Goal: Task Accomplishment & Management: Use online tool/utility

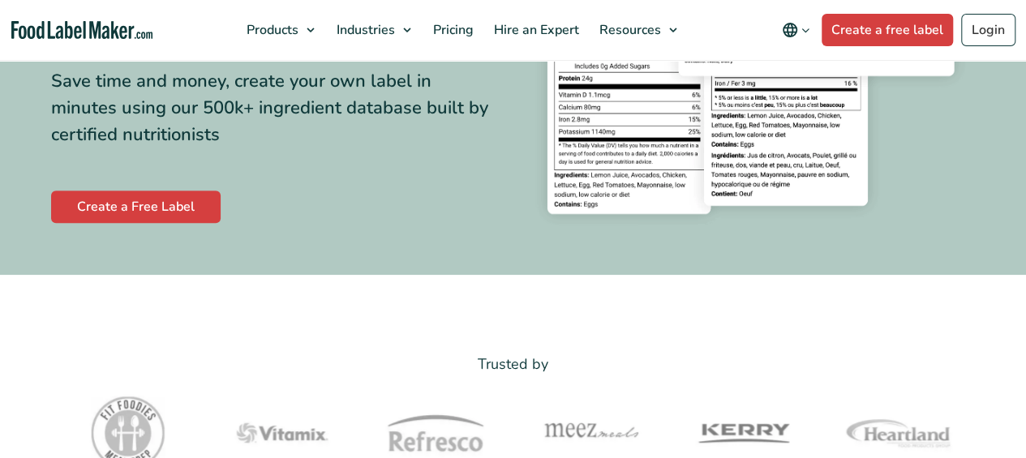
scroll to position [243, 0]
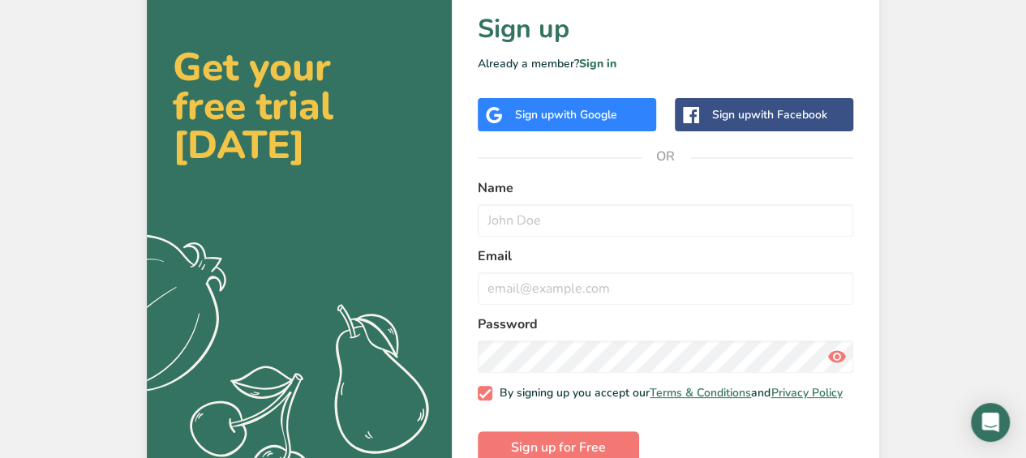
scroll to position [86, 0]
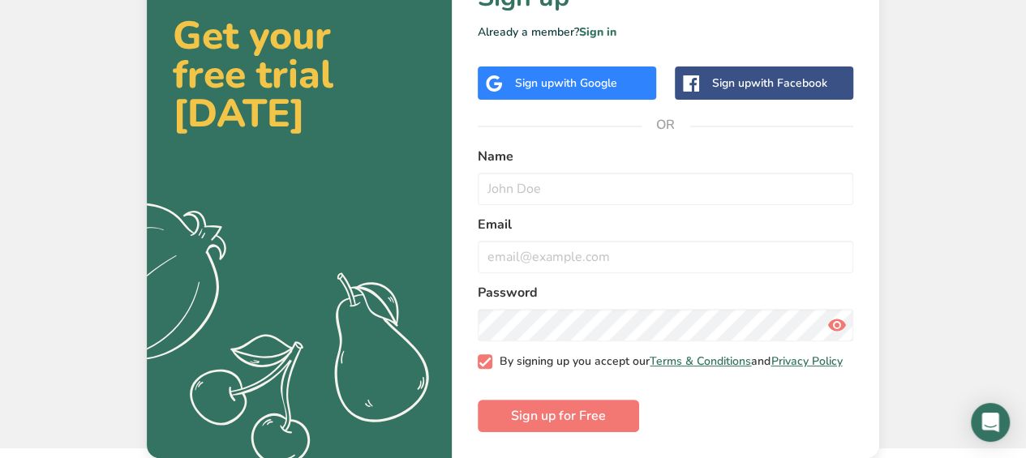
click at [490, 364] on span at bounding box center [485, 362] width 15 height 15
click at [488, 364] on input "By signing up you accept our Terms & Conditions and Privacy Policy" at bounding box center [483, 361] width 11 height 11
checkbox input "false"
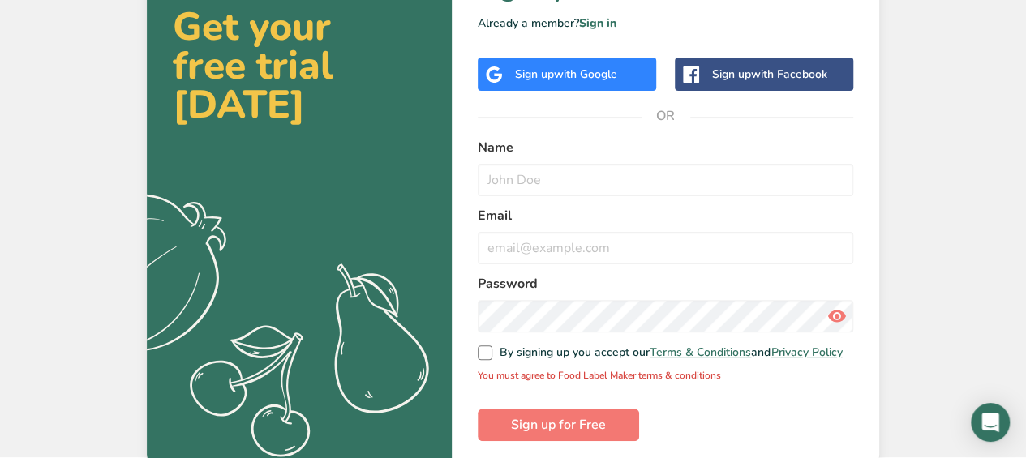
click at [534, 79] on div "Sign up with Google" at bounding box center [566, 74] width 102 height 17
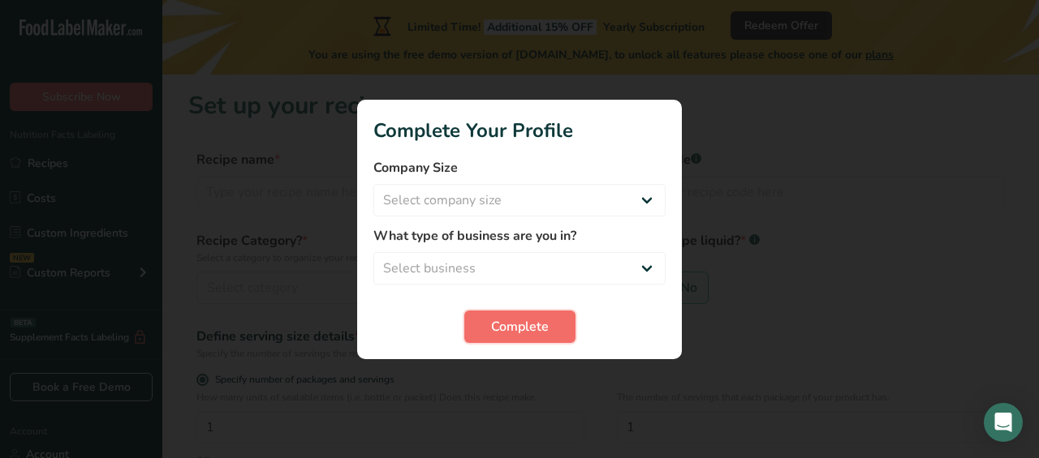
click at [537, 331] on span "Complete" at bounding box center [520, 326] width 58 height 19
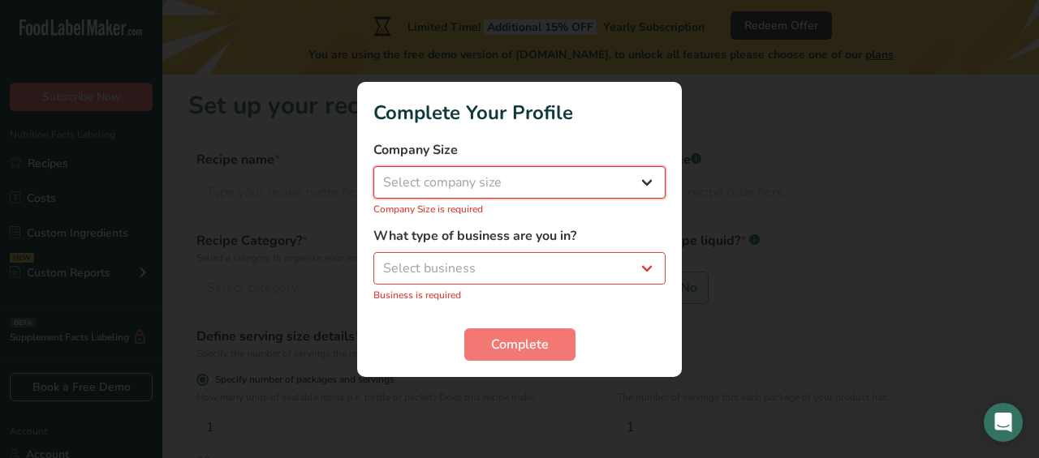
click at [511, 186] on select "Select company size Fewer than 10 Employees 10 to 50 Employees 51 to 500 Employ…" at bounding box center [519, 182] width 292 height 32
click at [511, 270] on select "Select business Packaged Food Manufacturer Restaurant & Cafe Bakery Meal Plans …" at bounding box center [519, 268] width 292 height 32
select select "6"
click at [373, 260] on select "Select business Packaged Food Manufacturer Restaurant & Cafe Bakery Meal Plans …" at bounding box center [519, 268] width 292 height 32
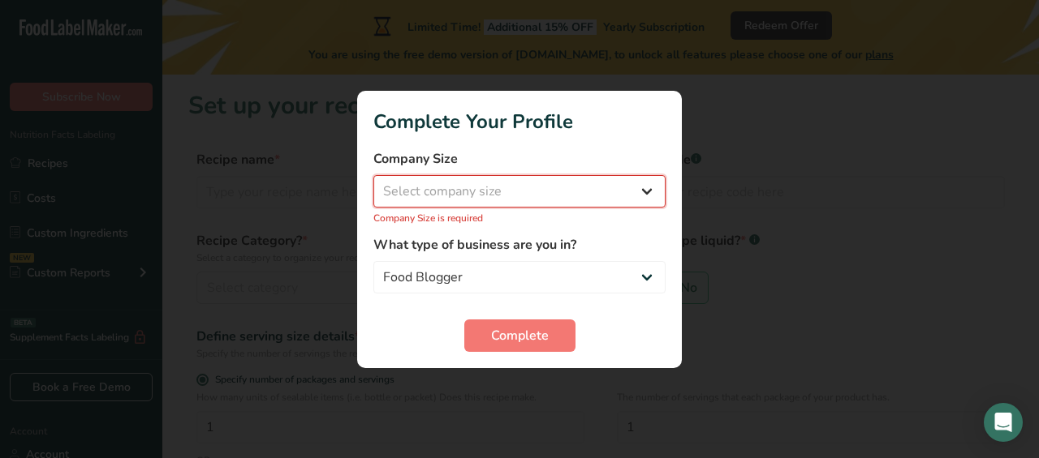
click at [485, 197] on select "Select company size Fewer than 10 Employees 10 to 50 Employees 51 to 500 Employ…" at bounding box center [519, 191] width 292 height 32
select select "1"
click at [373, 183] on select "Select company size Fewer than 10 Employees 10 to 50 Employees 51 to 500 Employ…" at bounding box center [519, 191] width 292 height 32
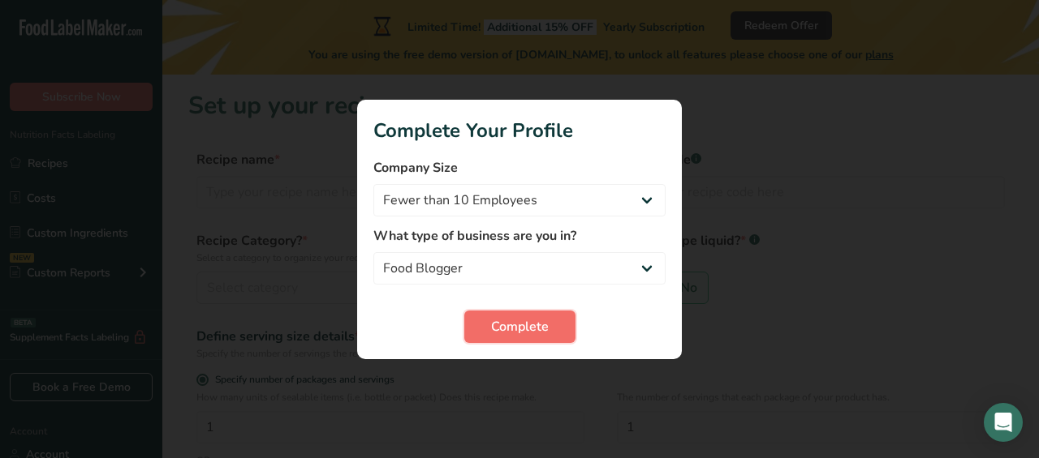
click at [503, 317] on span "Complete" at bounding box center [520, 326] width 58 height 19
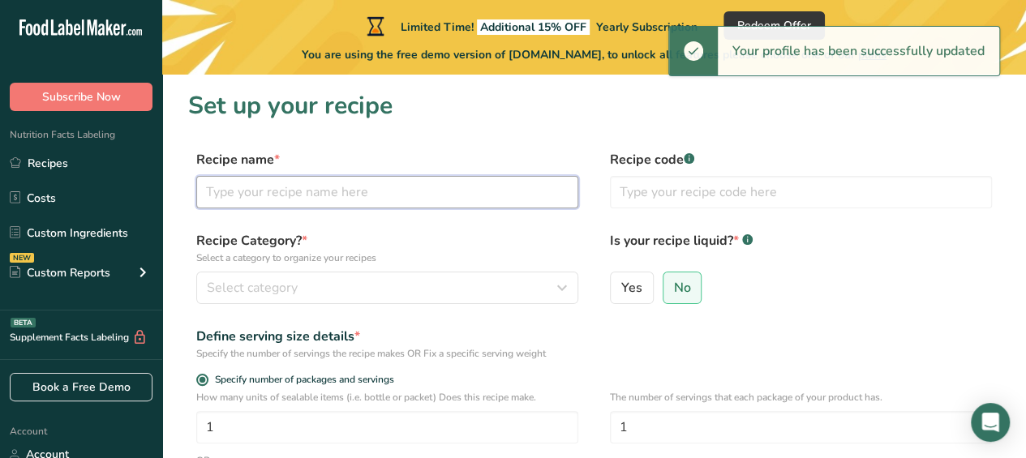
click at [224, 196] on input "text" at bounding box center [387, 192] width 382 height 32
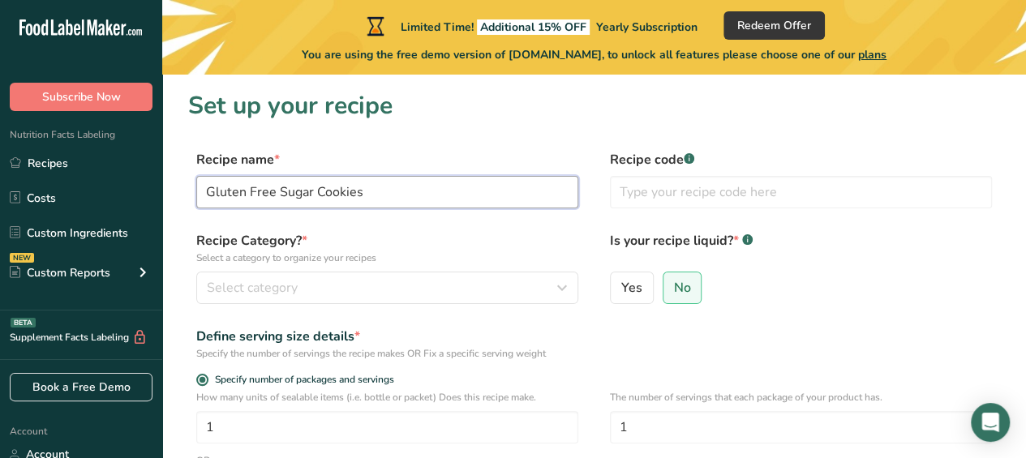
click at [206, 191] on input "Gluten Free Sugar Cookies" at bounding box center [387, 192] width 382 height 32
type input "Custom Gluten Free Sugar Cookies"
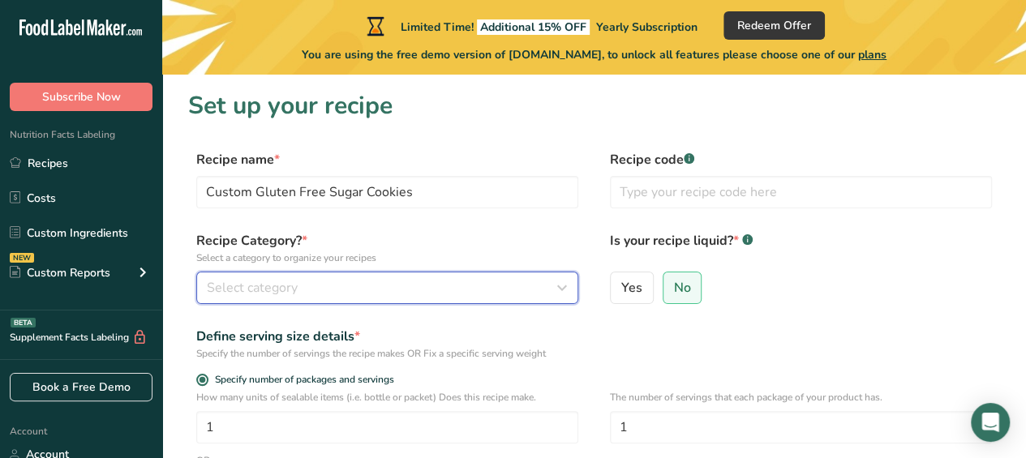
click at [381, 288] on div "Select category" at bounding box center [382, 287] width 351 height 19
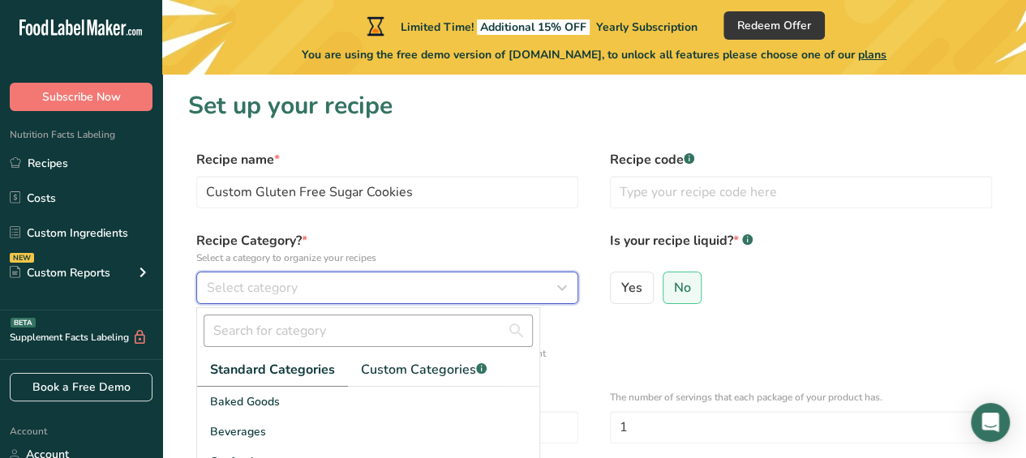
scroll to position [162, 0]
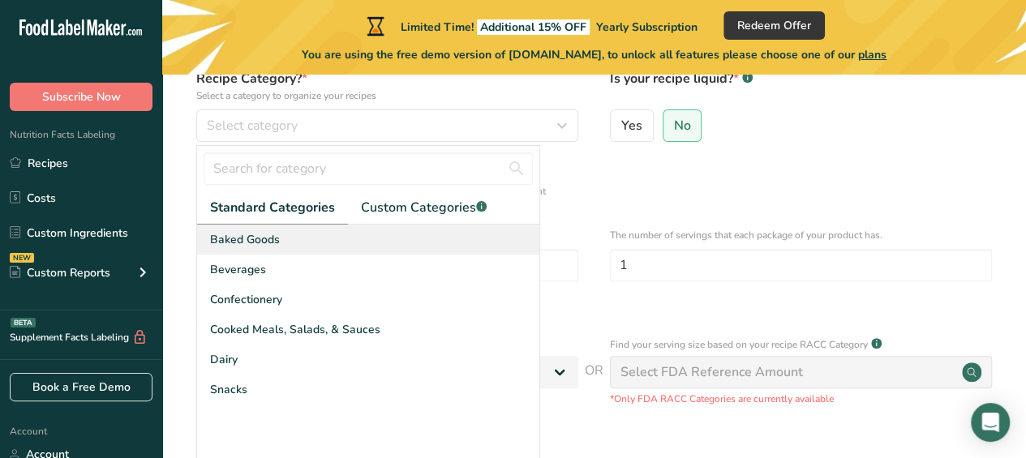
click at [292, 231] on div "Baked Goods" at bounding box center [368, 240] width 342 height 30
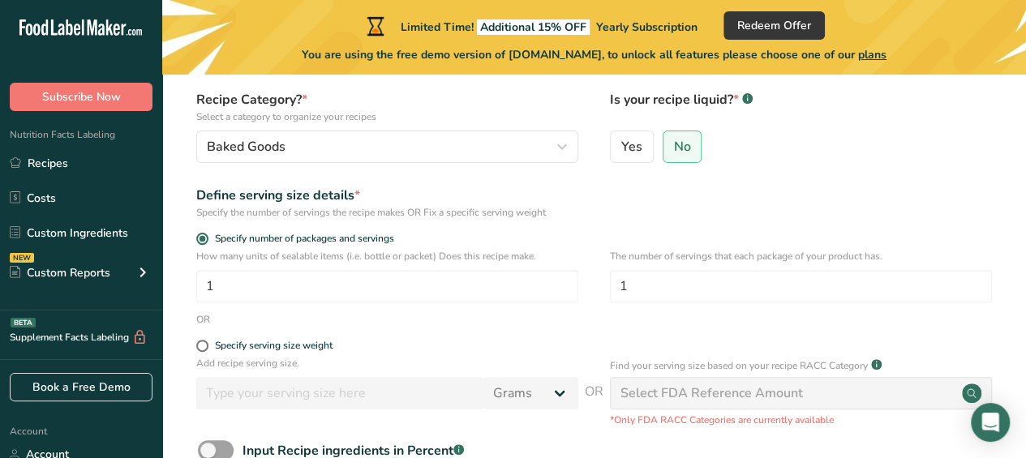
scroll to position [230, 0]
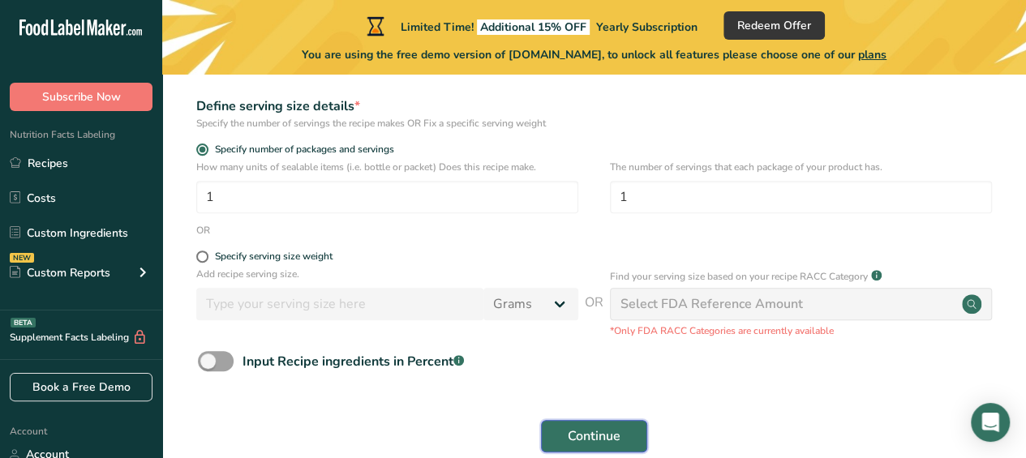
click at [568, 430] on span "Continue" at bounding box center [594, 436] width 53 height 19
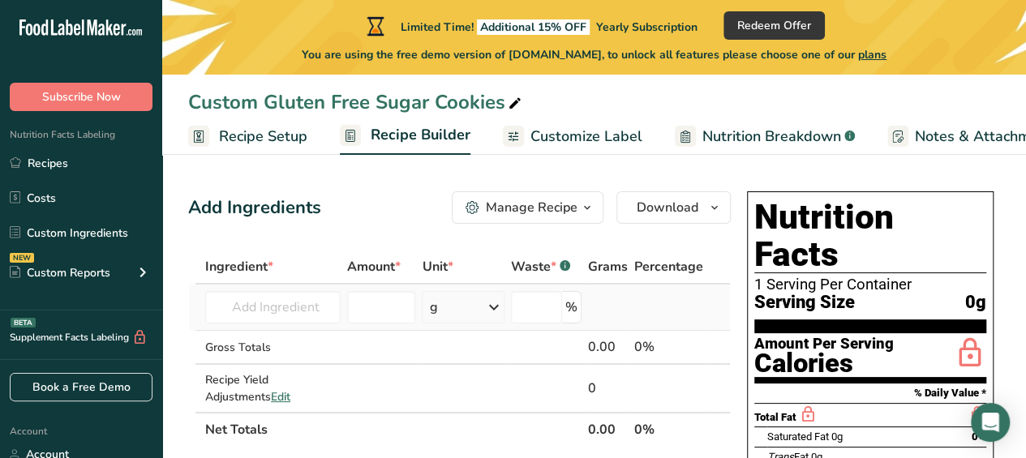
click at [476, 295] on div "g" at bounding box center [463, 307] width 83 height 32
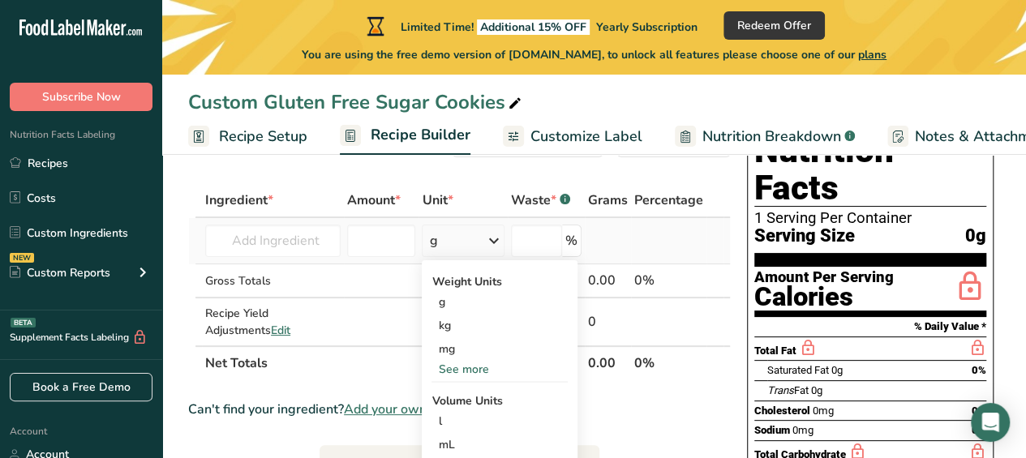
scroll to position [162, 0]
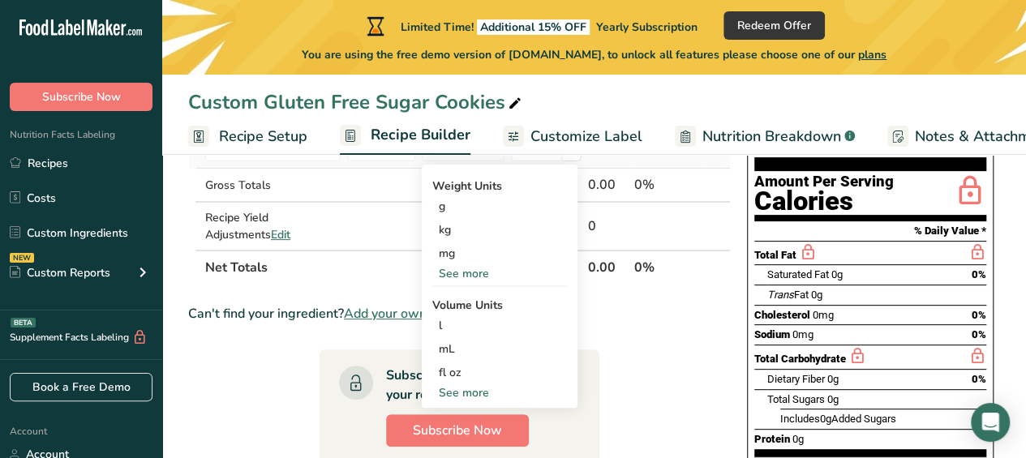
click at [472, 385] on div "See more" at bounding box center [500, 393] width 136 height 17
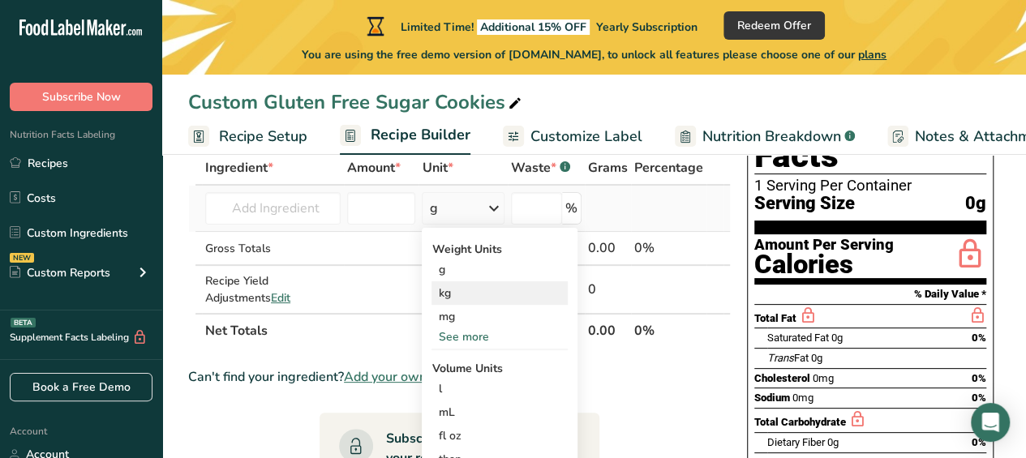
scroll to position [0, 0]
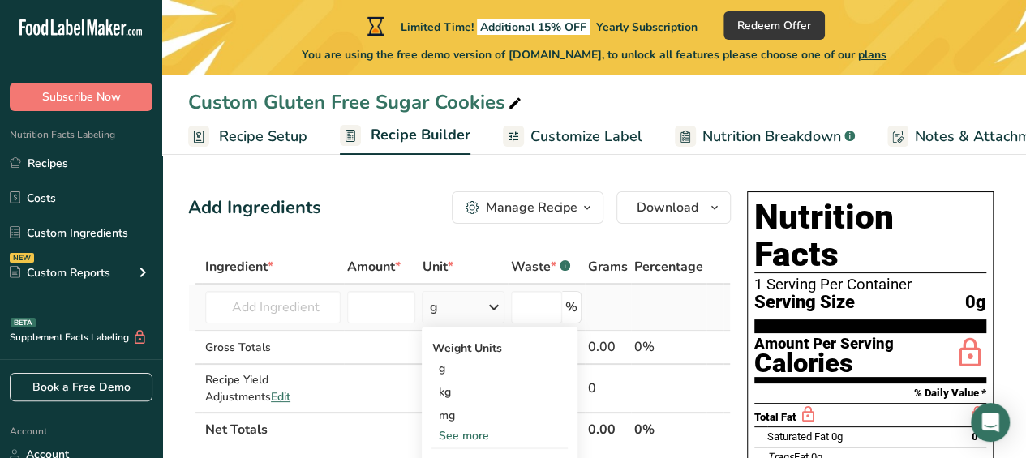
click at [670, 312] on td at bounding box center [668, 308] width 75 height 46
click at [257, 295] on input "text" at bounding box center [273, 307] width 136 height 32
click at [465, 311] on div "g" at bounding box center [463, 307] width 83 height 32
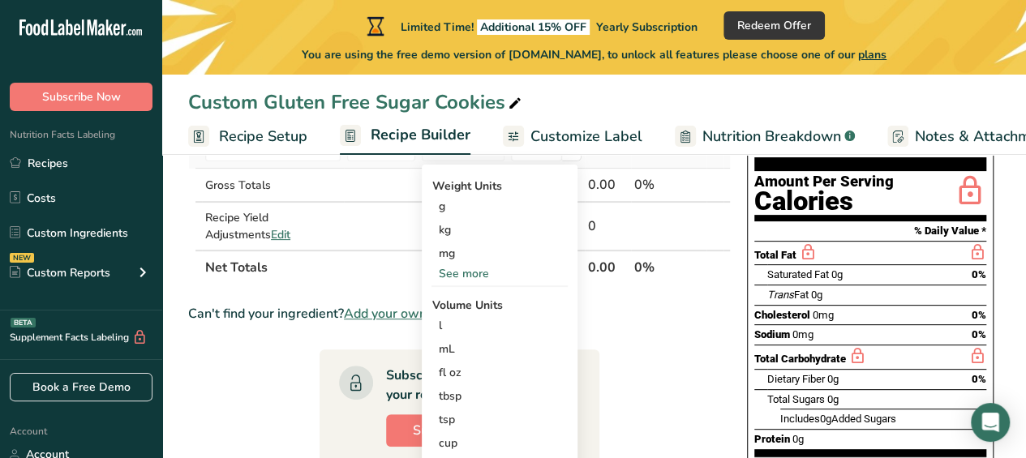
scroll to position [325, 0]
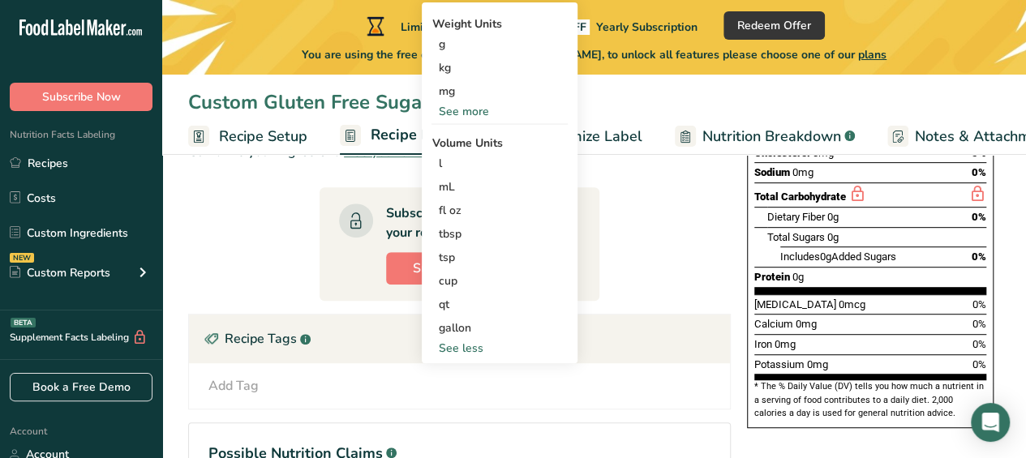
click at [462, 114] on div "See more" at bounding box center [500, 111] width 136 height 17
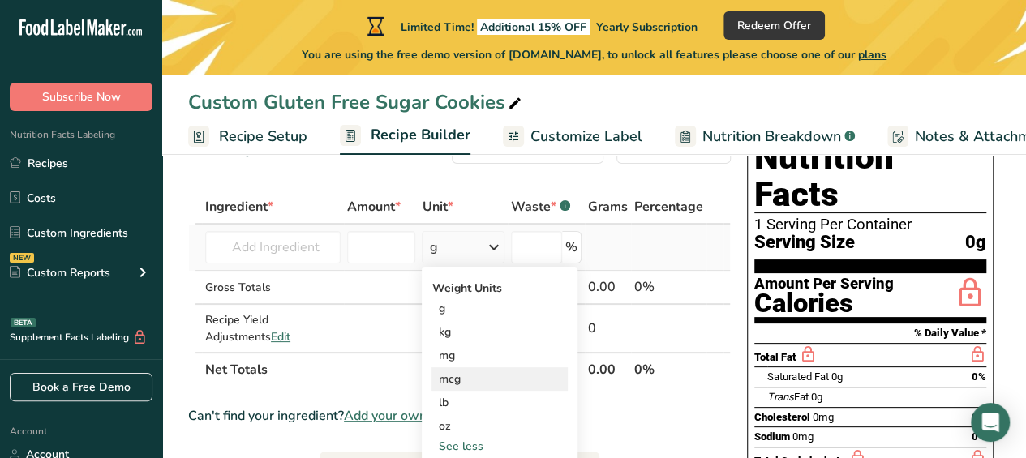
scroll to position [162, 0]
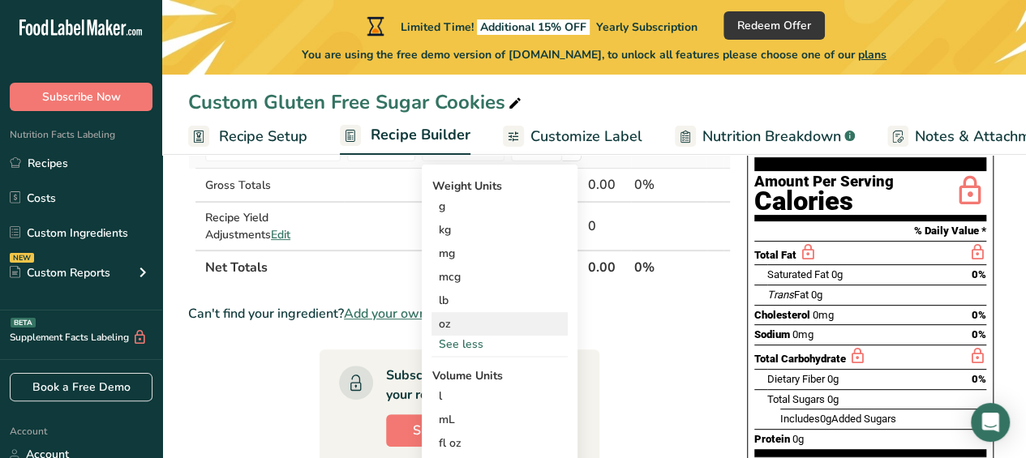
click at [463, 316] on div "oz" at bounding box center [500, 324] width 136 height 24
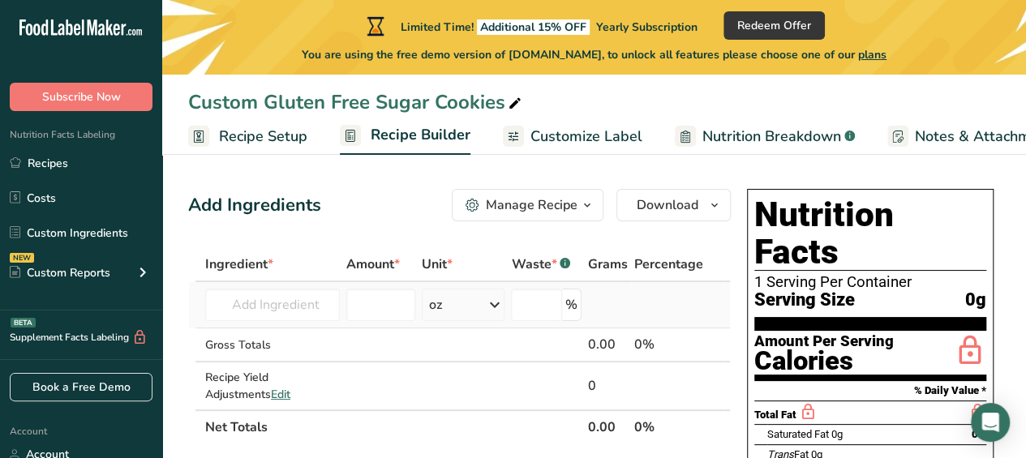
scroll to position [0, 0]
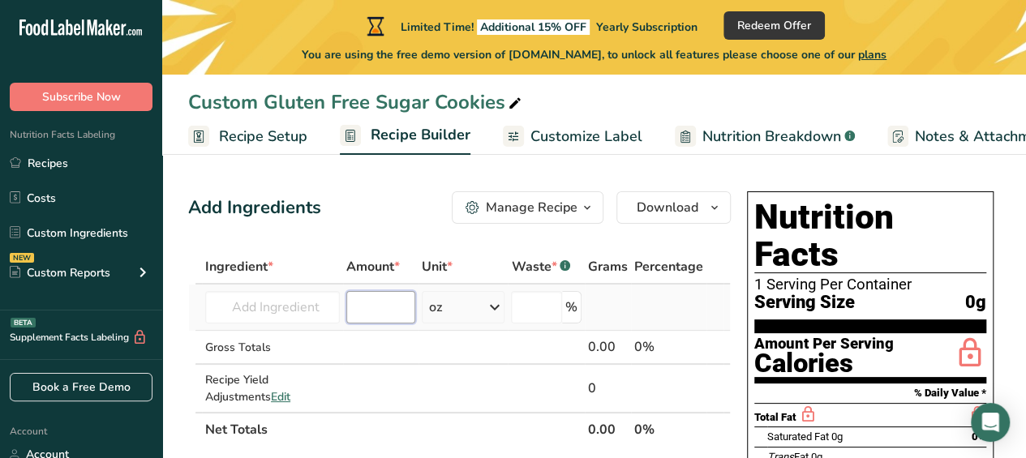
click at [391, 304] on input "number" at bounding box center [380, 307] width 68 height 32
type input "7.2"
click at [225, 306] on input "text" at bounding box center [272, 307] width 135 height 32
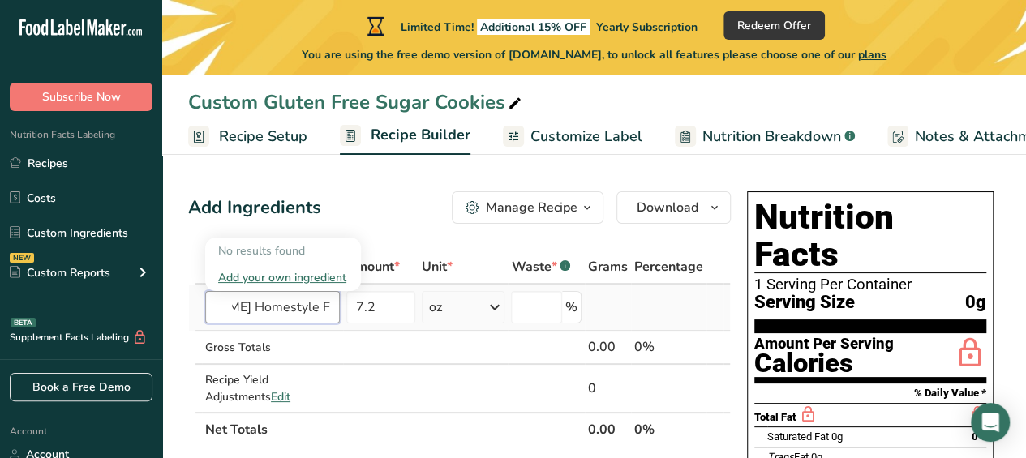
scroll to position [0, 200]
type input "Betty Crocker Homestyle Fluffy White Frosting Mix"
click at [429, 331] on td at bounding box center [464, 348] width 90 height 34
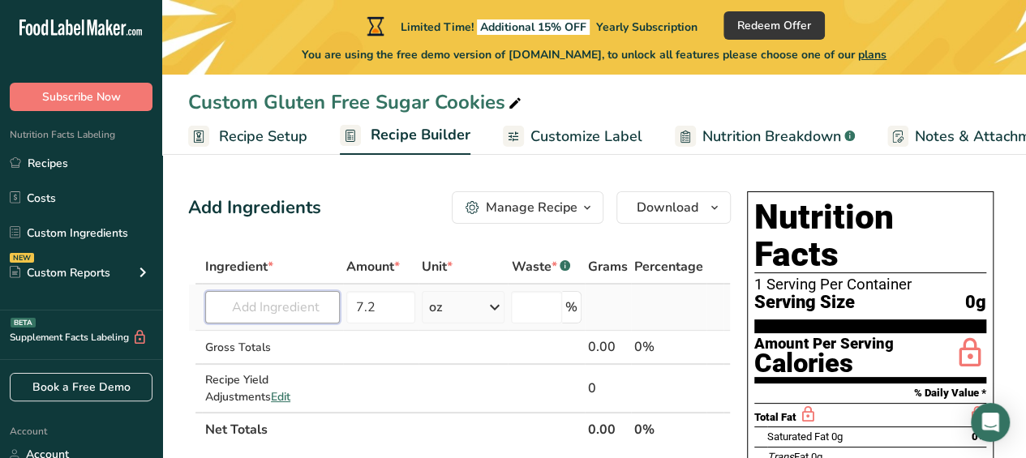
click at [249, 304] on input "text" at bounding box center [272, 307] width 135 height 32
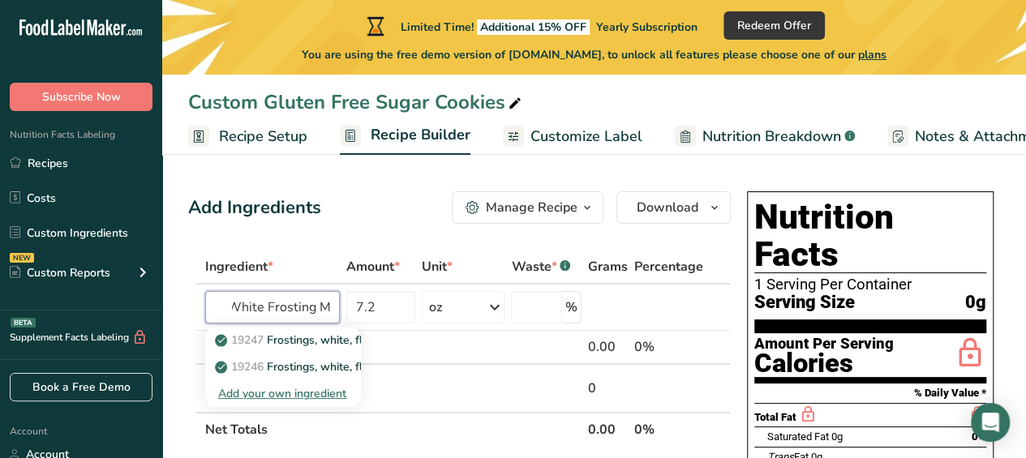
scroll to position [0, 51]
type input "Fluffy White Frosting Mix"
click at [316, 346] on p "19247 Frostings, white, fluffy, dry mix, prepared with water" at bounding box center [378, 340] width 320 height 17
type input "Frostings, white, fluffy, dry mix, prepared with water"
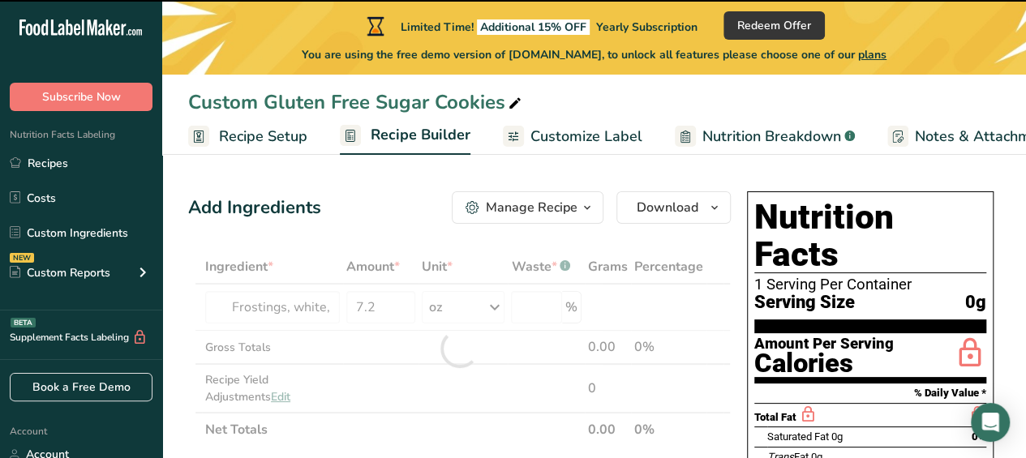
type input "0"
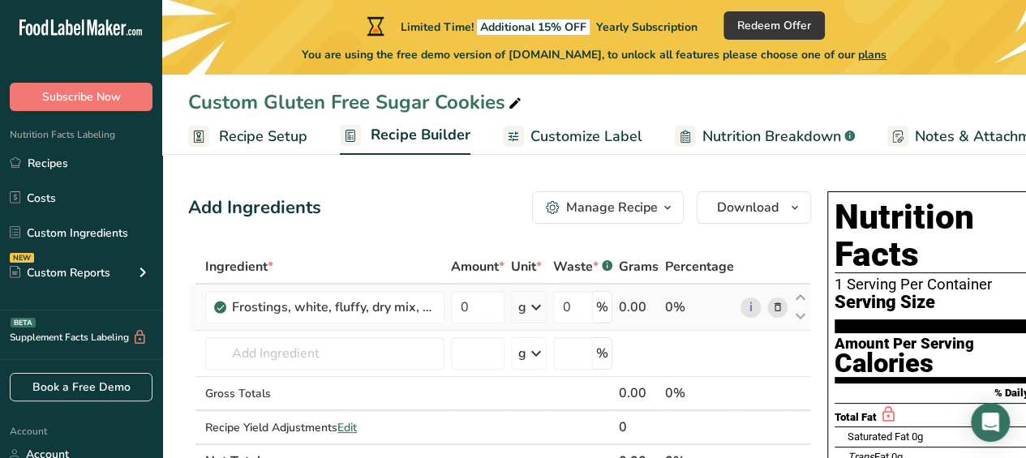
click at [525, 305] on div "g" at bounding box center [523, 307] width 8 height 19
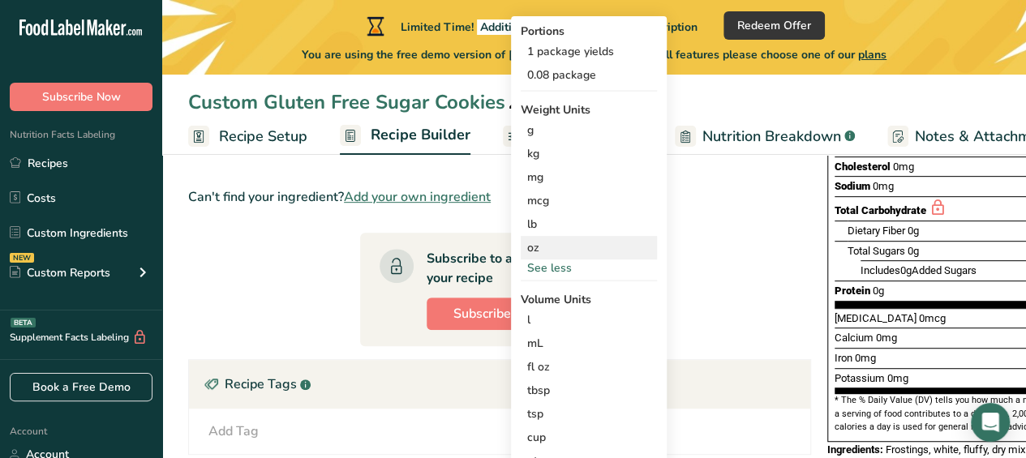
scroll to position [81, 0]
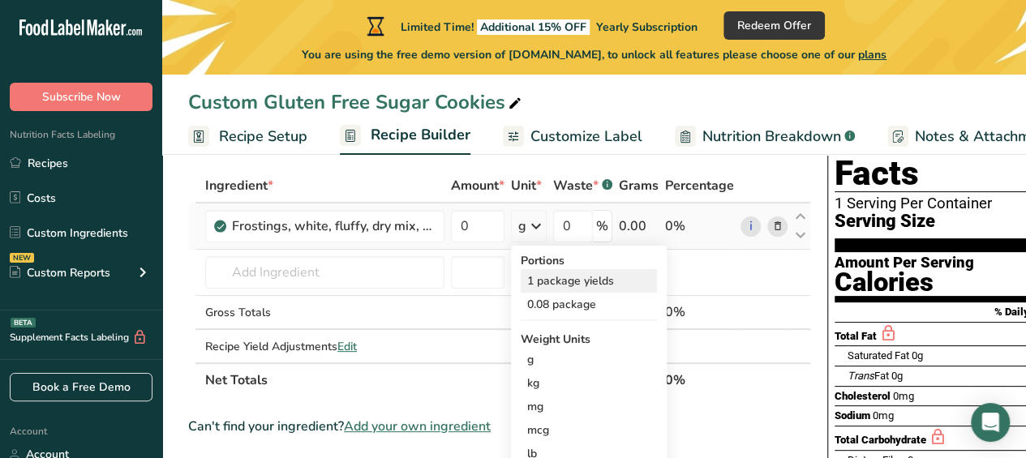
click at [620, 285] on div "1 package yields" at bounding box center [589, 281] width 136 height 24
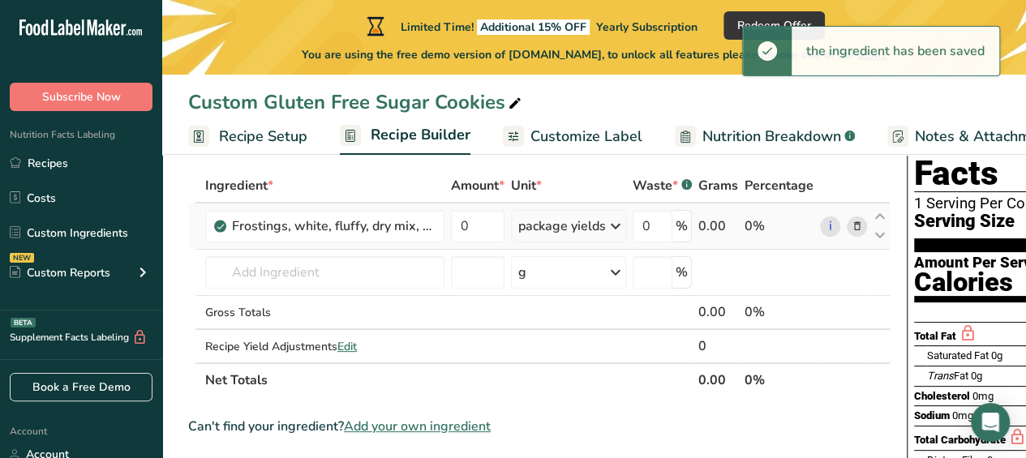
click at [592, 226] on div "package yields" at bounding box center [563, 226] width 88 height 19
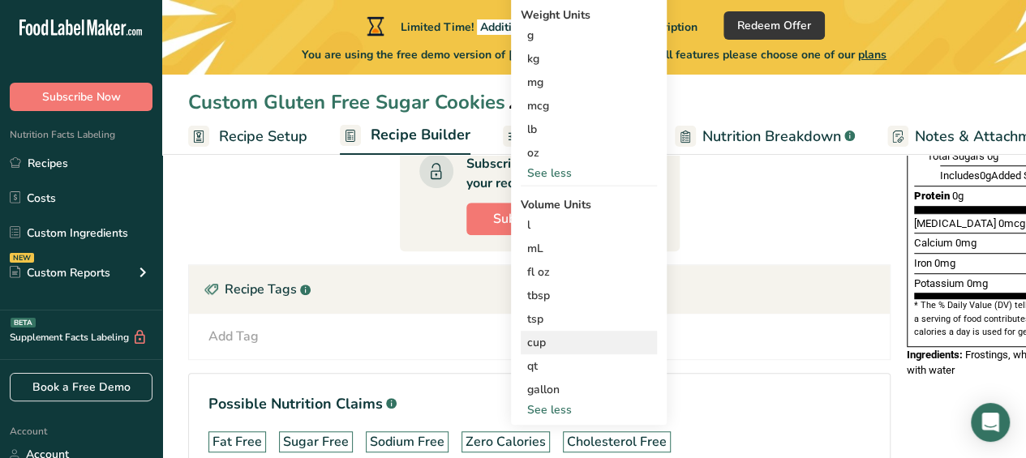
scroll to position [325, 0]
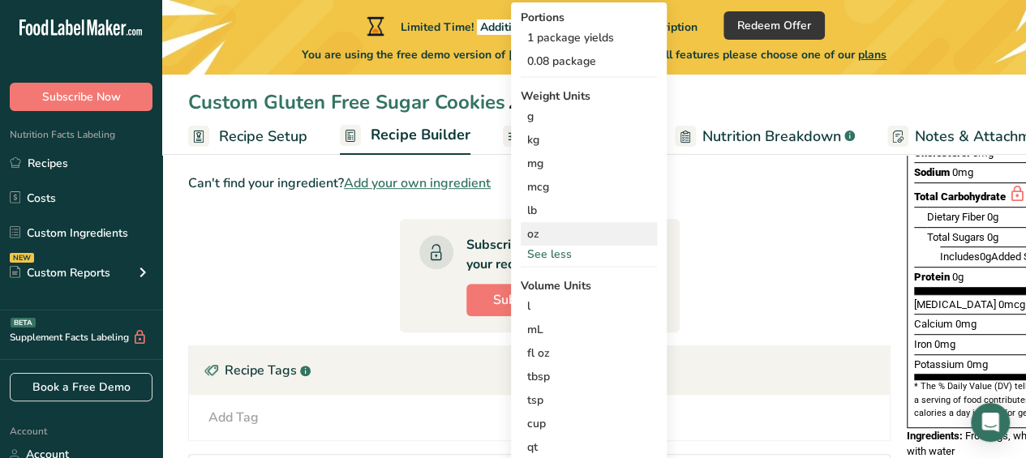
click at [562, 227] on div "oz" at bounding box center [589, 234] width 136 height 24
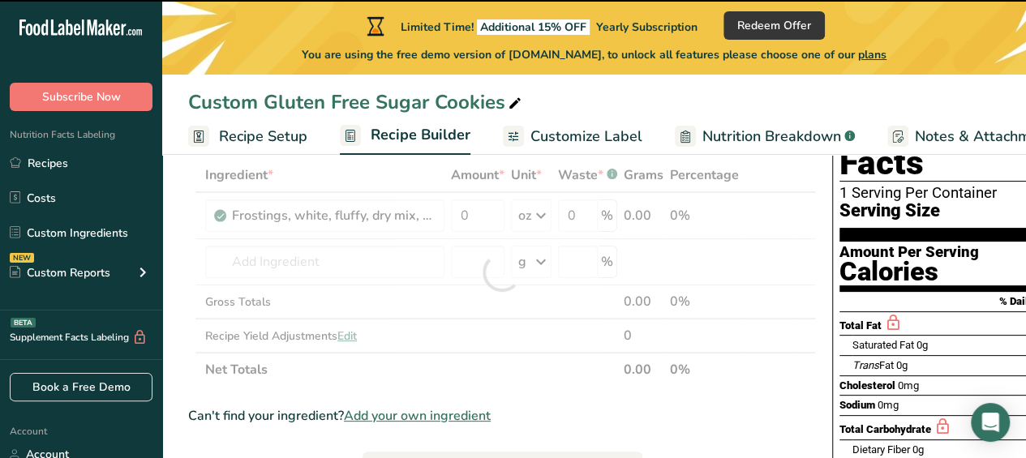
scroll to position [81, 0]
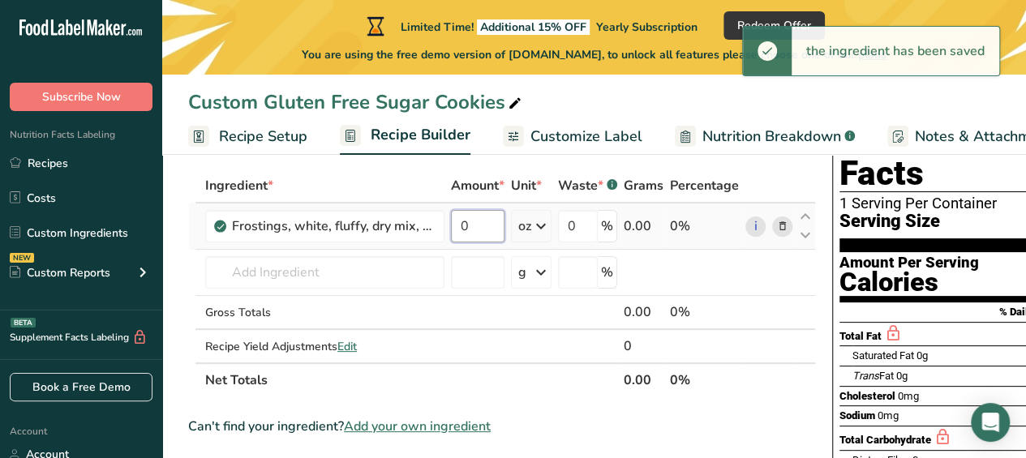
click at [487, 225] on input "0" at bounding box center [478, 226] width 54 height 32
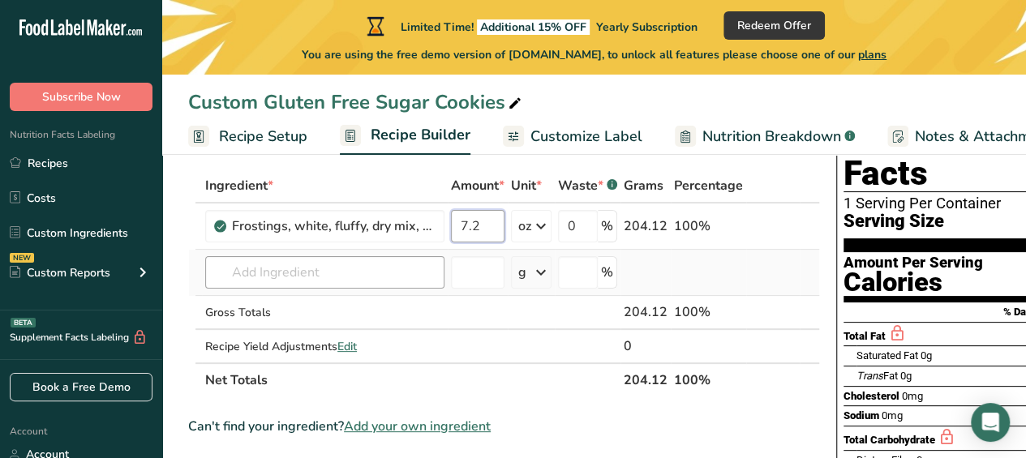
type input "7.2"
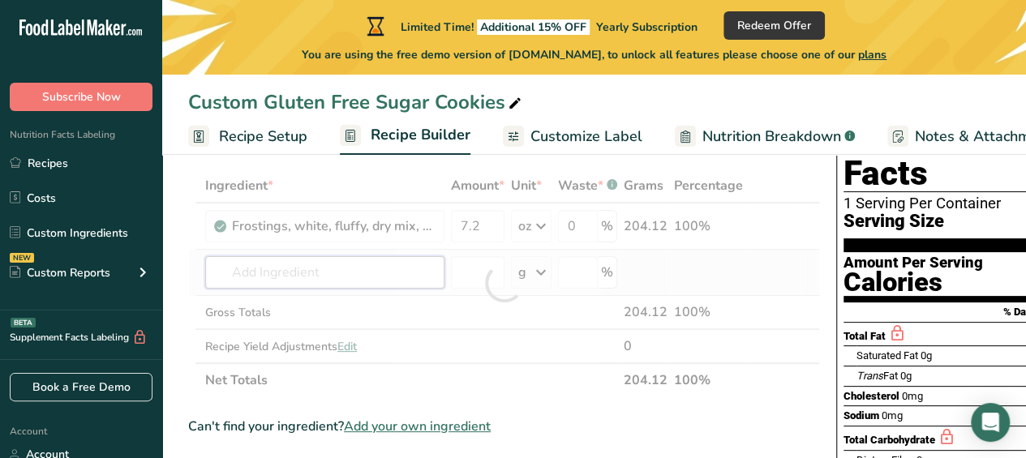
click at [312, 268] on div "Ingredient * Amount * Unit * Waste * .a-a{fill:#347362;}.b-a{fill:#fff;} Grams …" at bounding box center [504, 283] width 632 height 229
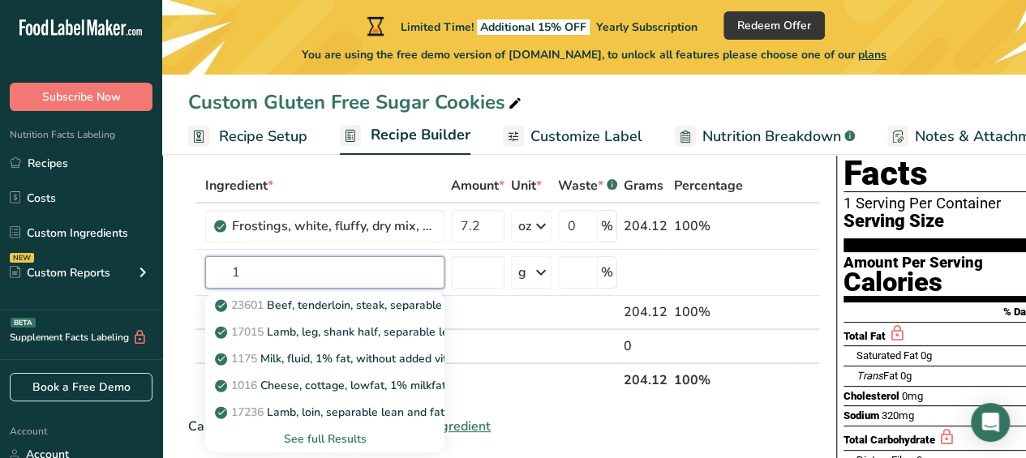
type input "1"
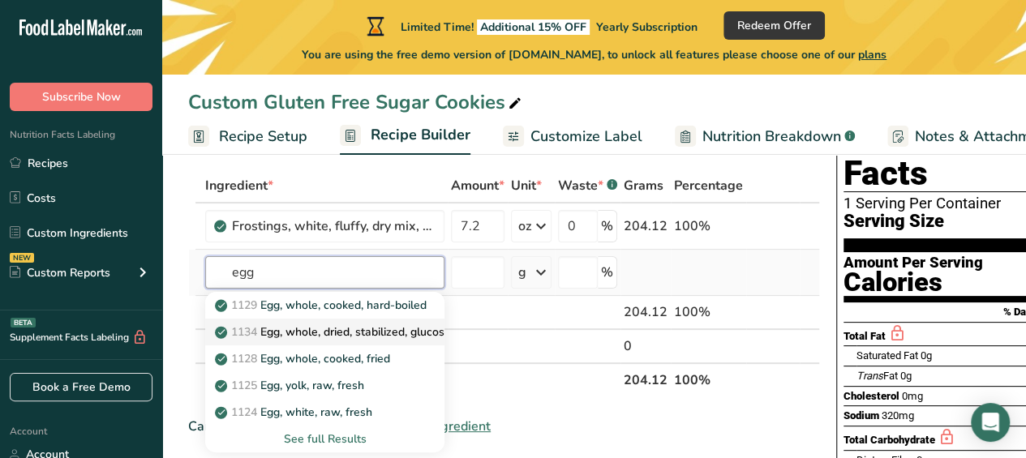
scroll to position [162, 0]
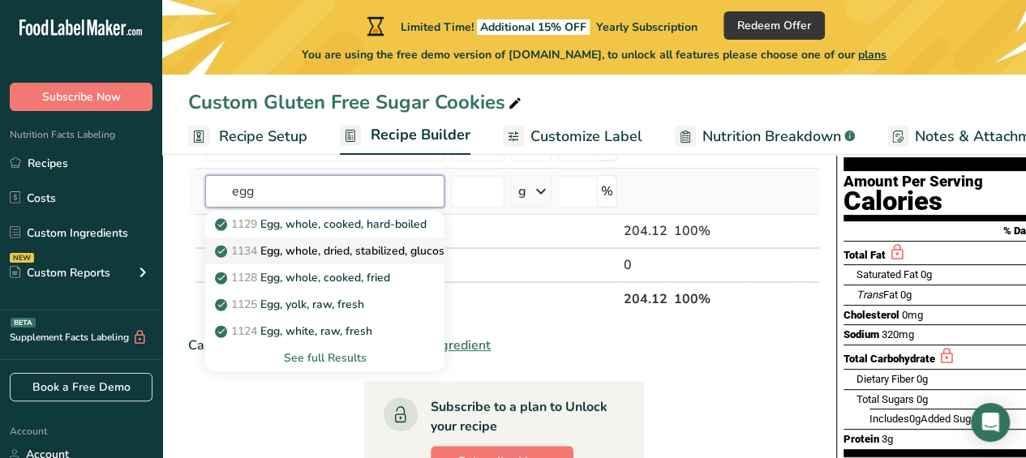
type input "egg"
click at [368, 256] on p "1134 Egg, whole, dried, stabilized, glucose reduced" at bounding box center [357, 251] width 278 height 17
type input "Egg, whole, dried, stabilized, glucose reduced"
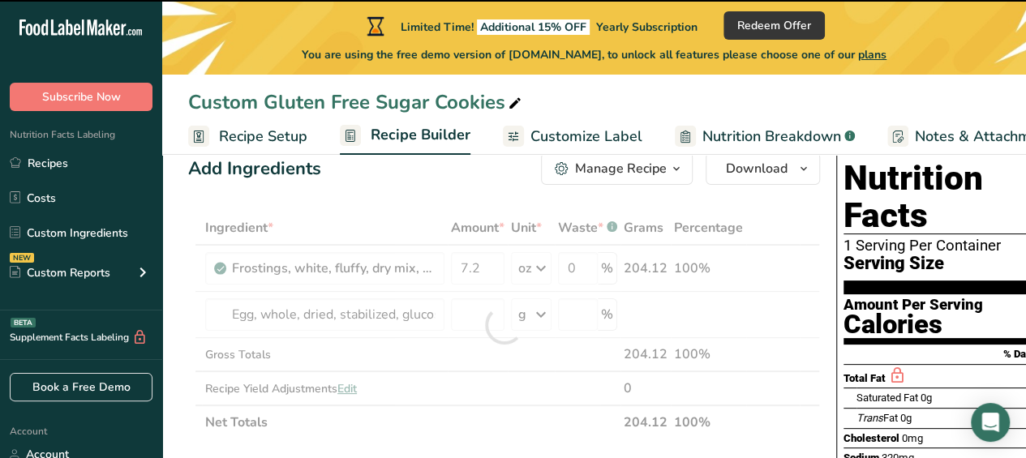
scroll to position [0, 0]
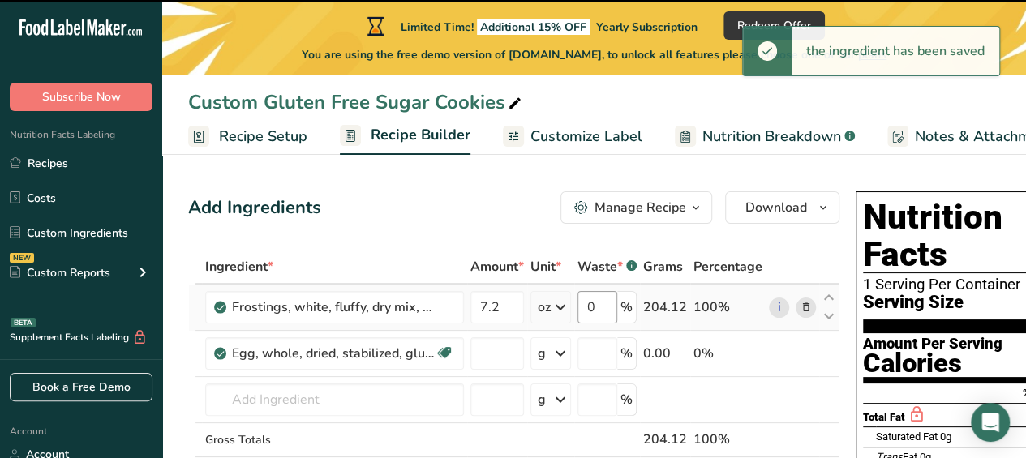
type input "0"
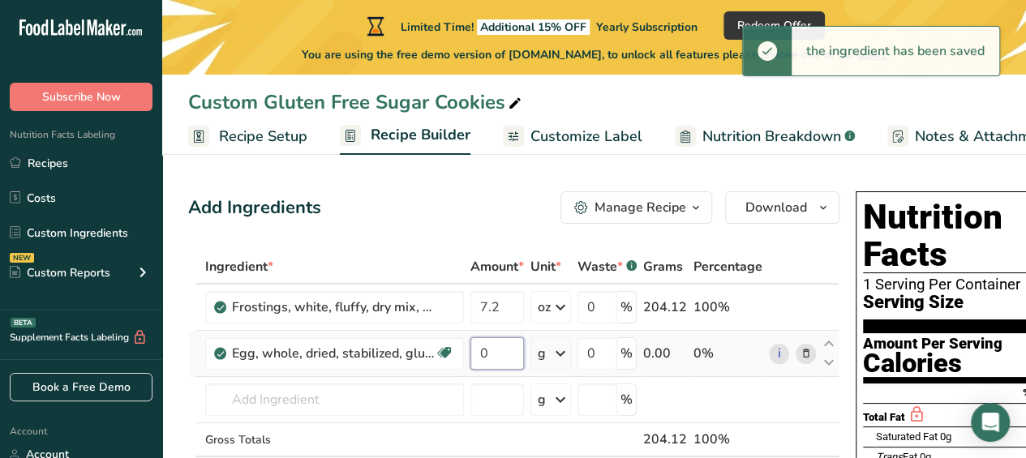
click at [488, 358] on input "0" at bounding box center [498, 354] width 54 height 32
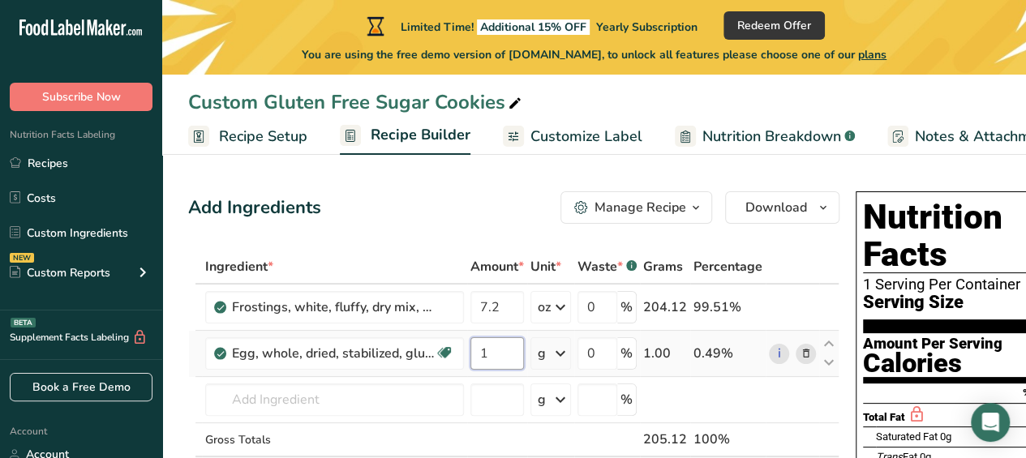
type input "1"
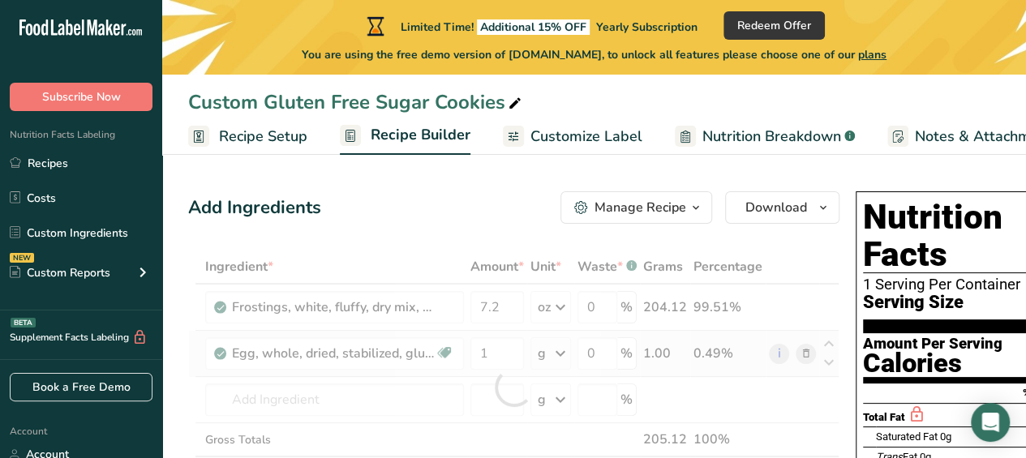
click at [538, 356] on div "Ingredient * Amount * Unit * Waste * .a-a{fill:#347362;}.b-a{fill:#fff;} Grams …" at bounding box center [514, 387] width 652 height 275
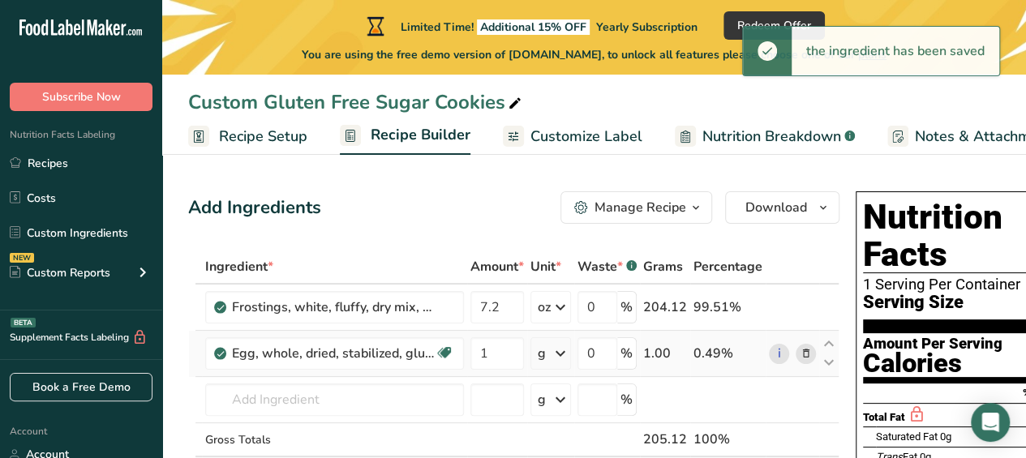
click at [556, 347] on icon at bounding box center [560, 353] width 19 height 29
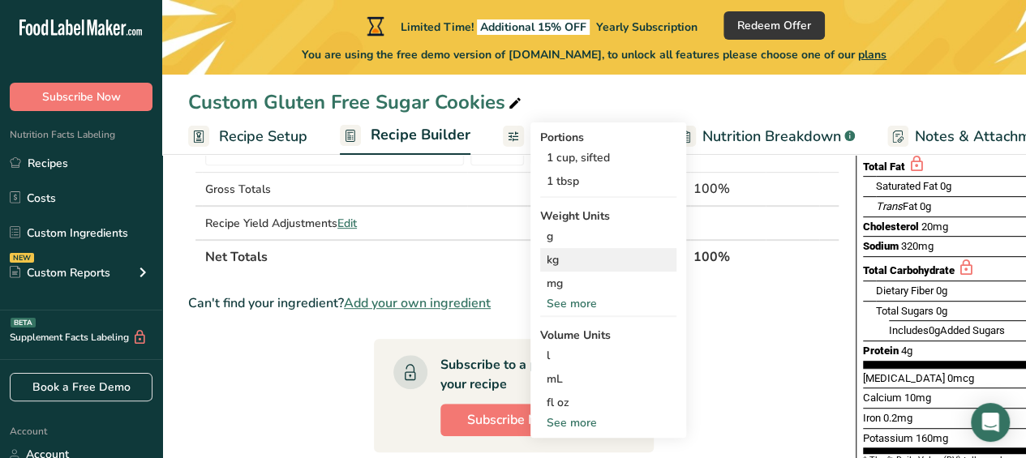
scroll to position [235, 0]
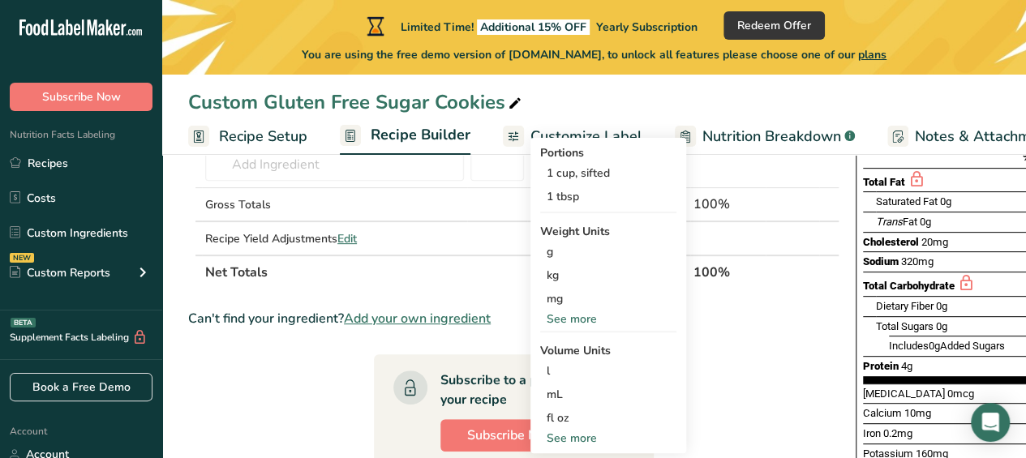
click at [581, 313] on div "See more" at bounding box center [608, 319] width 136 height 17
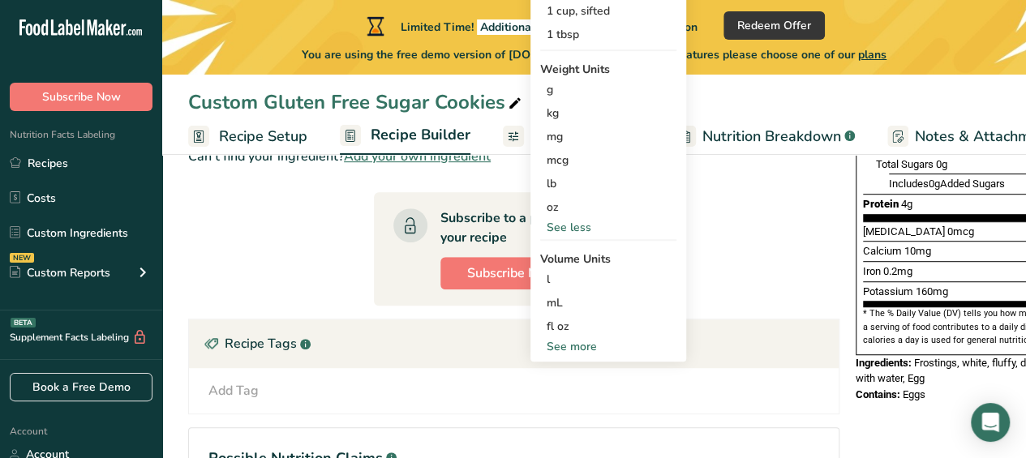
click at [585, 342] on div "See more" at bounding box center [608, 346] width 136 height 17
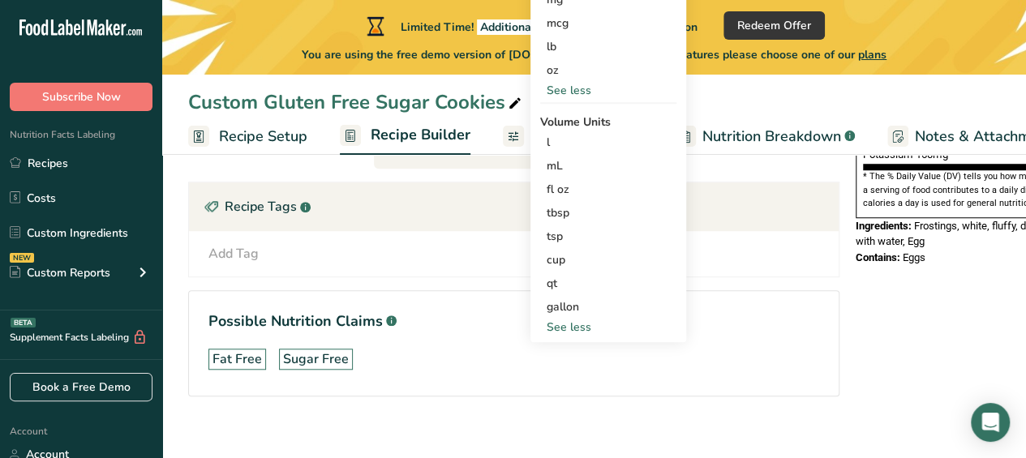
scroll to position [560, 0]
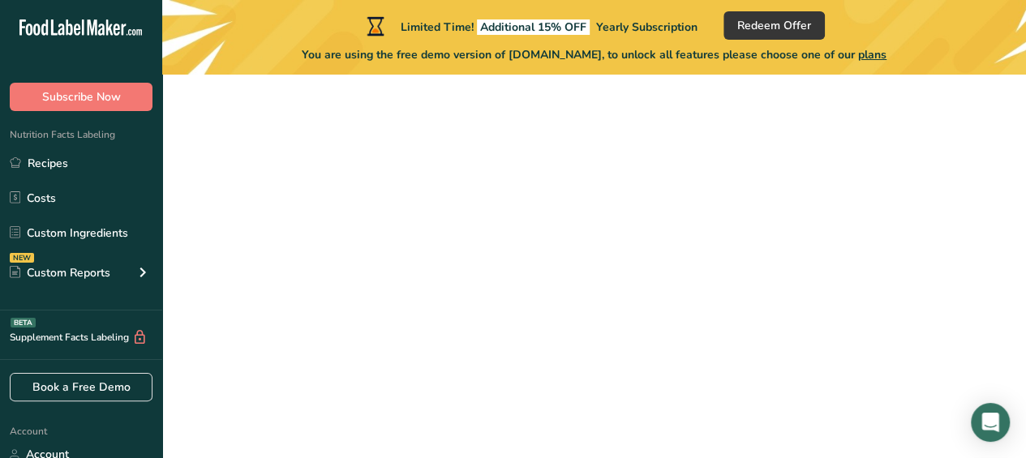
scroll to position [230, 0]
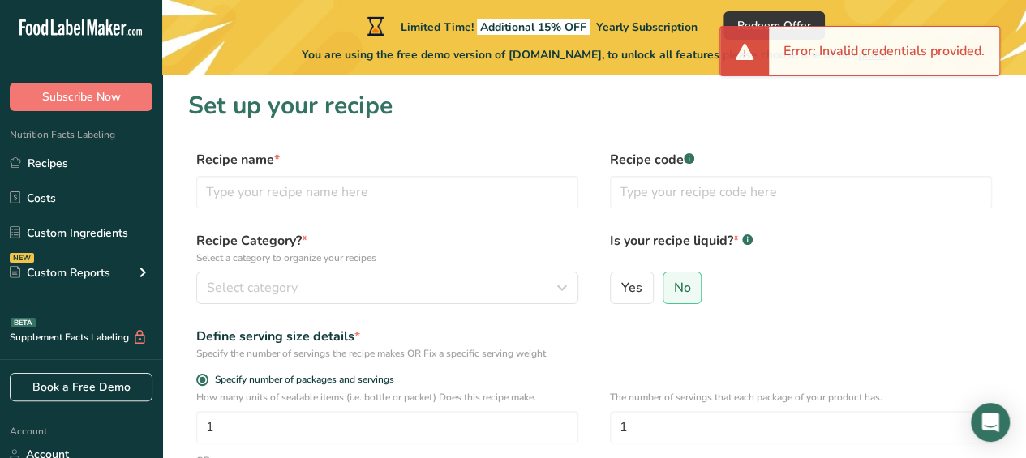
scroll to position [230, 0]
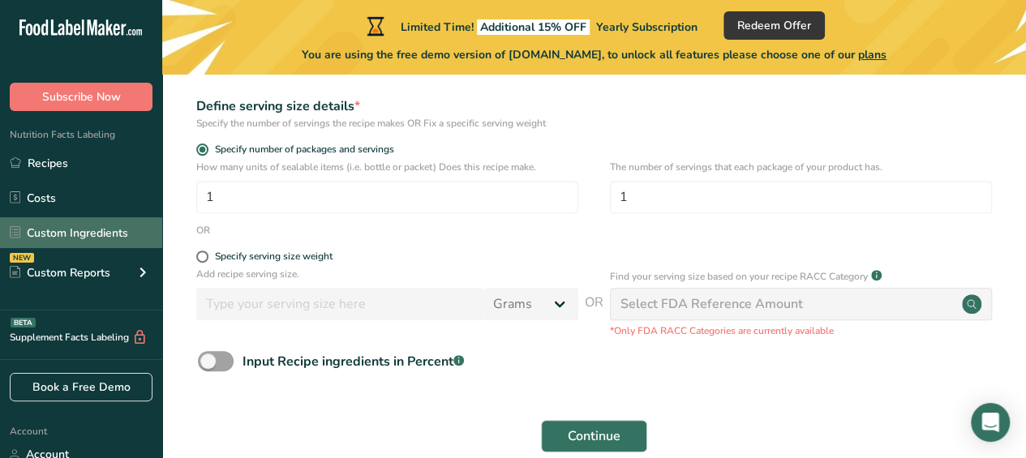
click at [86, 228] on link "Custom Ingredients" at bounding box center [81, 232] width 162 height 31
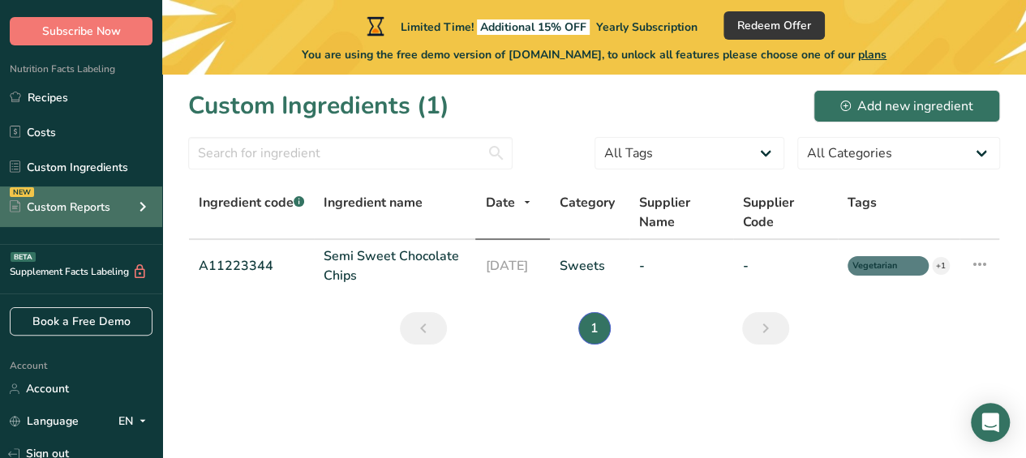
scroll to position [81, 0]
